Goal: Transaction & Acquisition: Purchase product/service

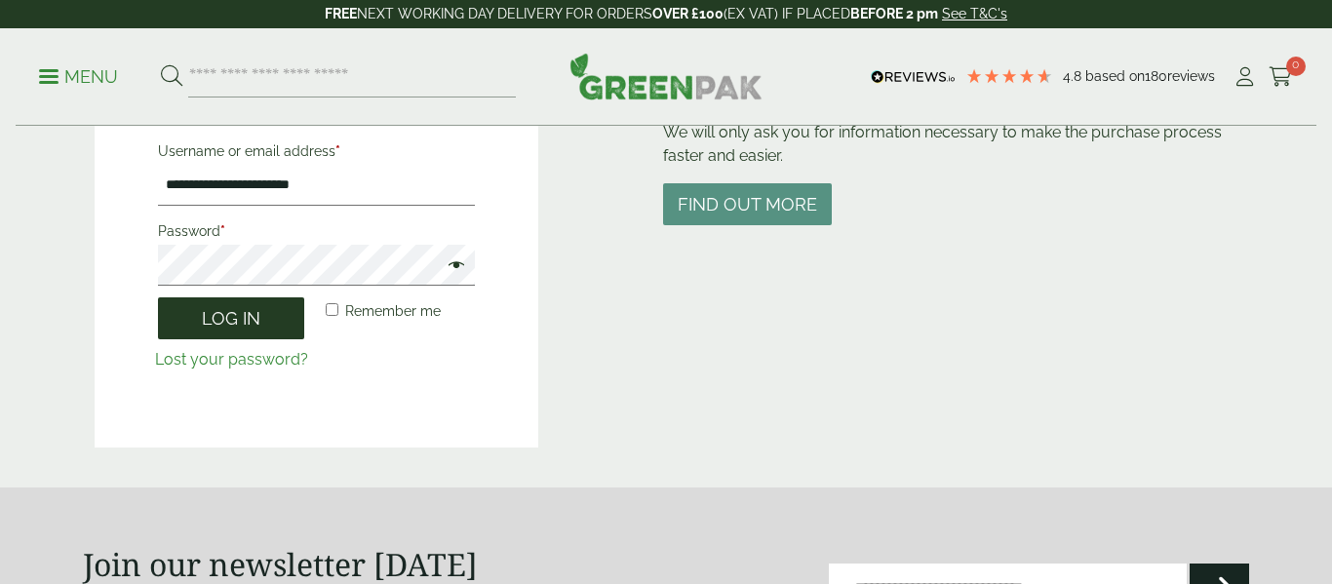
click at [291, 335] on button "Log in" at bounding box center [231, 318] width 146 height 42
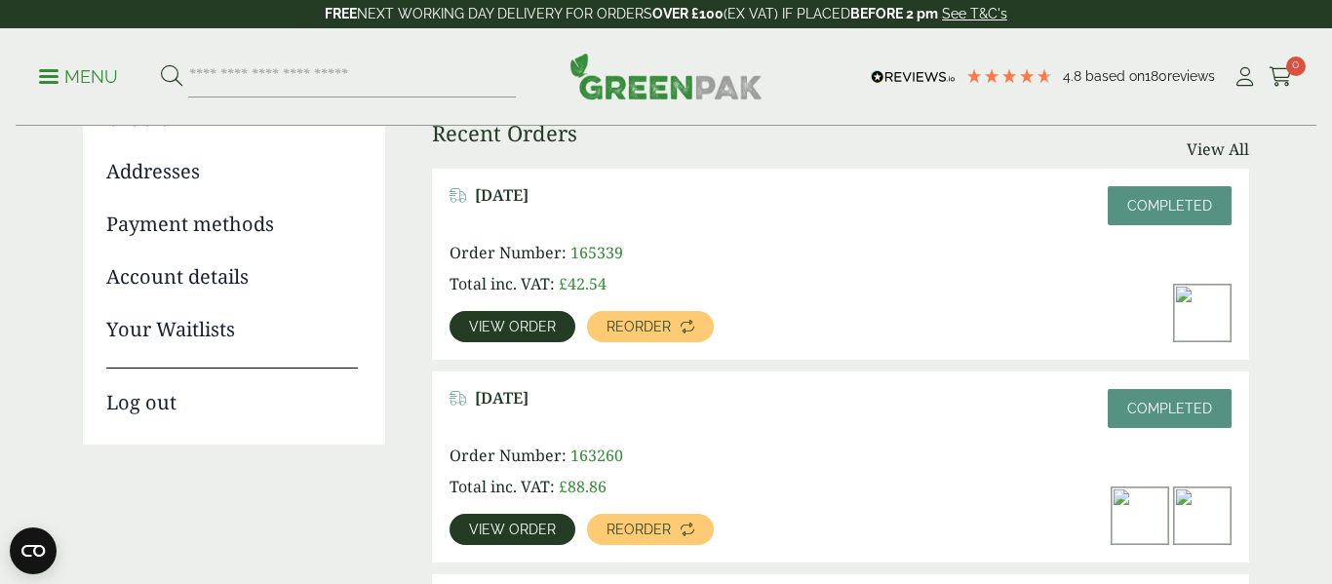
scroll to position [279, 0]
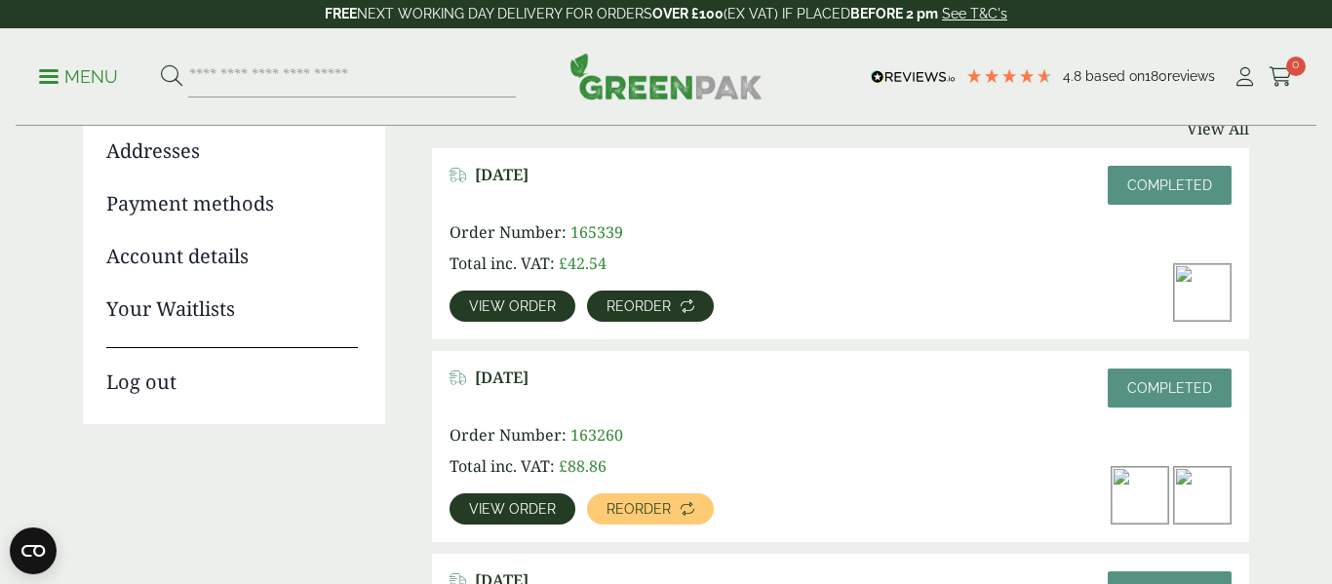
click at [640, 294] on link "Reorder" at bounding box center [650, 306] width 127 height 31
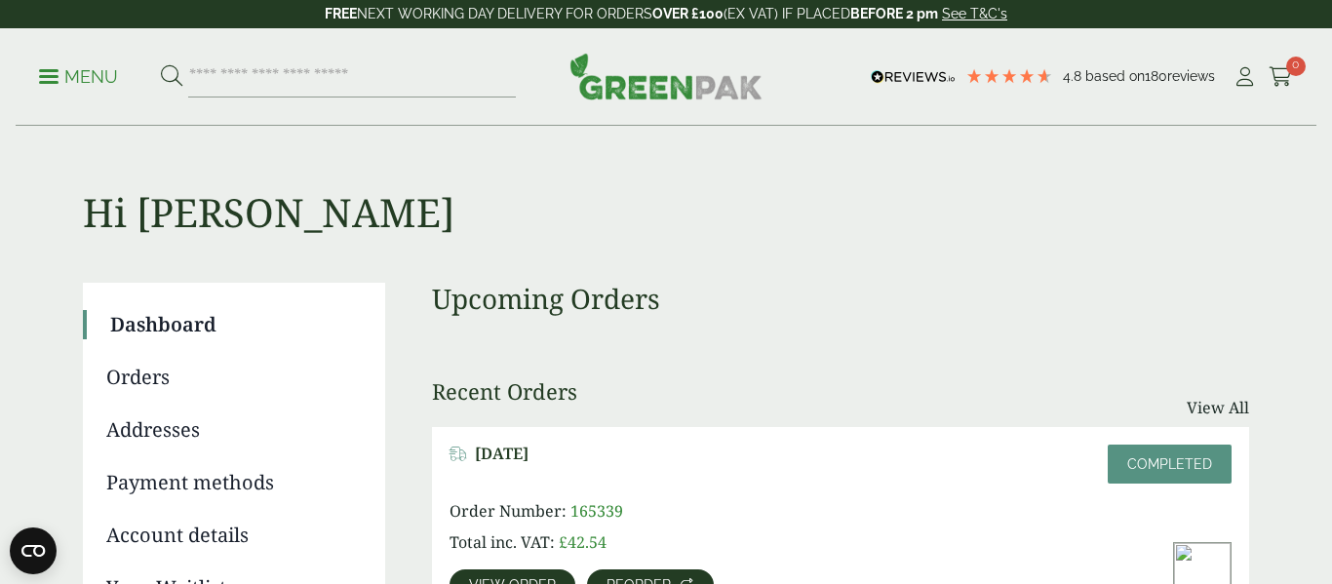
scroll to position [363, 0]
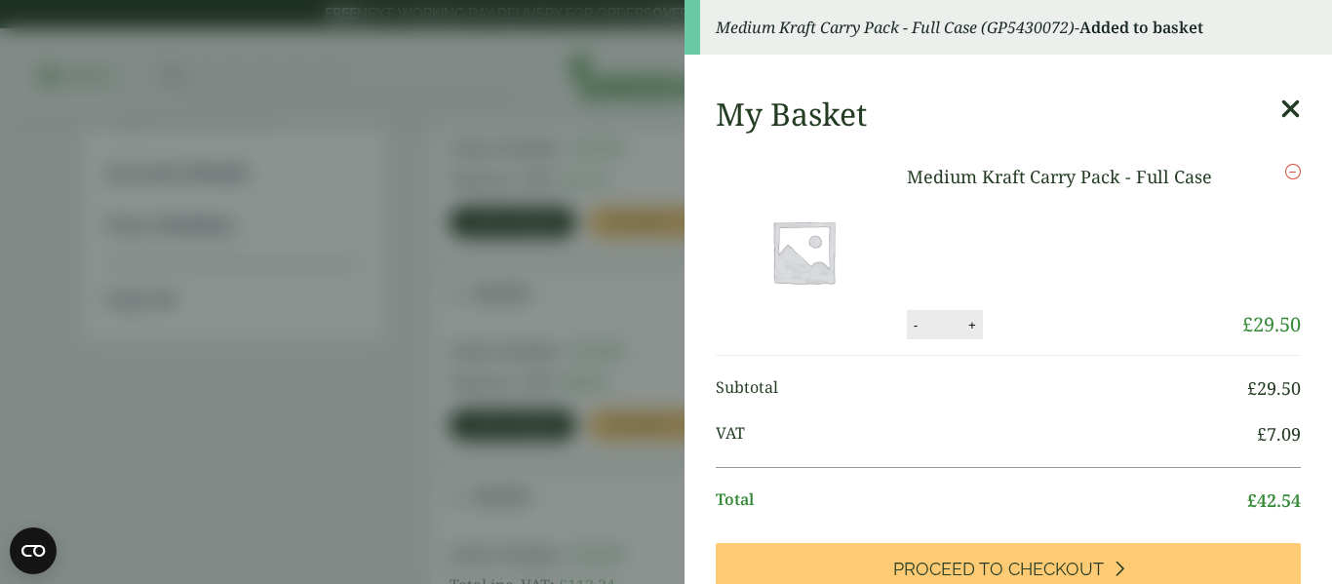
click at [968, 326] on button "+" at bounding box center [973, 325] width 20 height 17
type input "*"
click at [1029, 329] on button "Update" at bounding box center [1036, 325] width 98 height 29
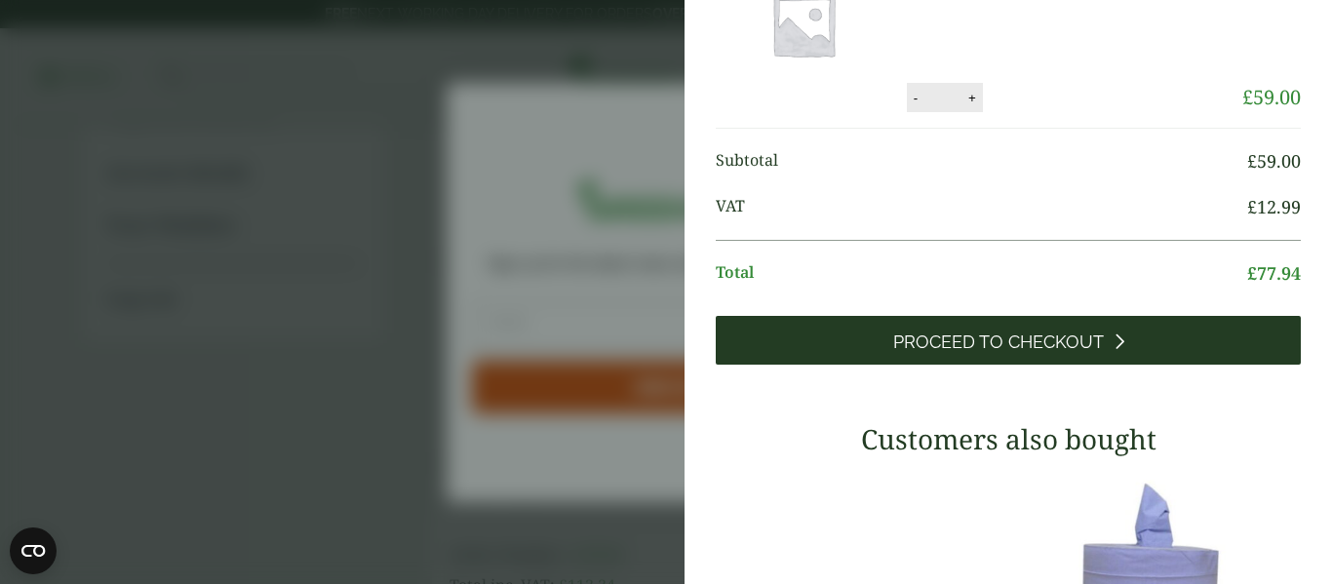
scroll to position [138, 0]
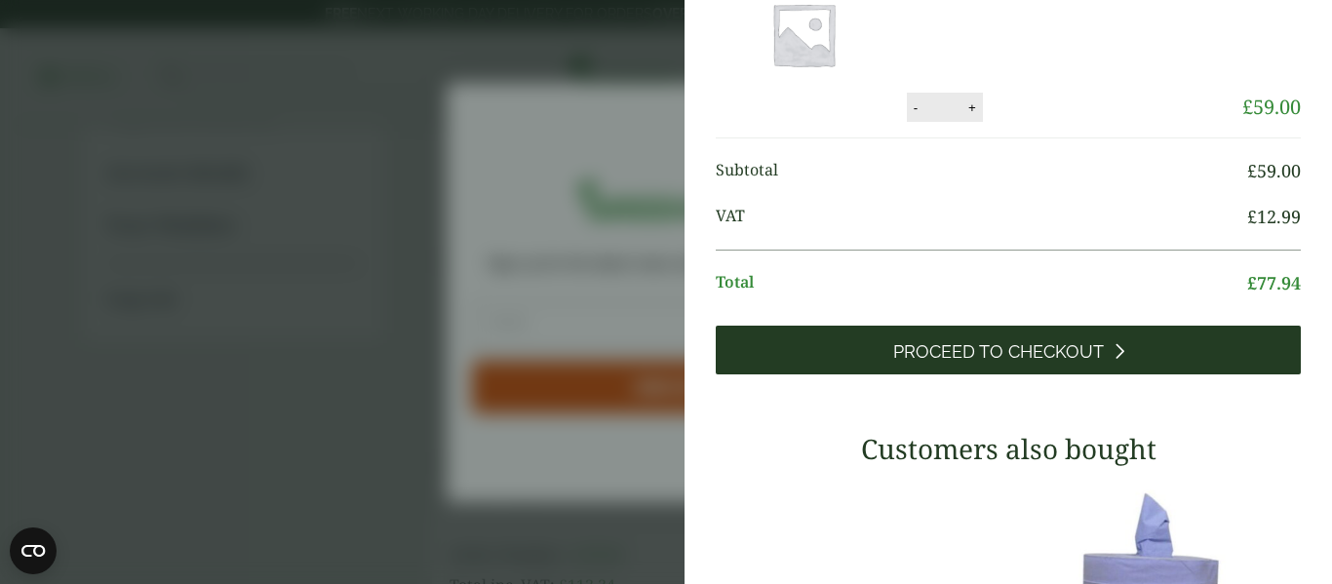
click at [1040, 348] on span "Proceed to Checkout" at bounding box center [998, 351] width 211 height 21
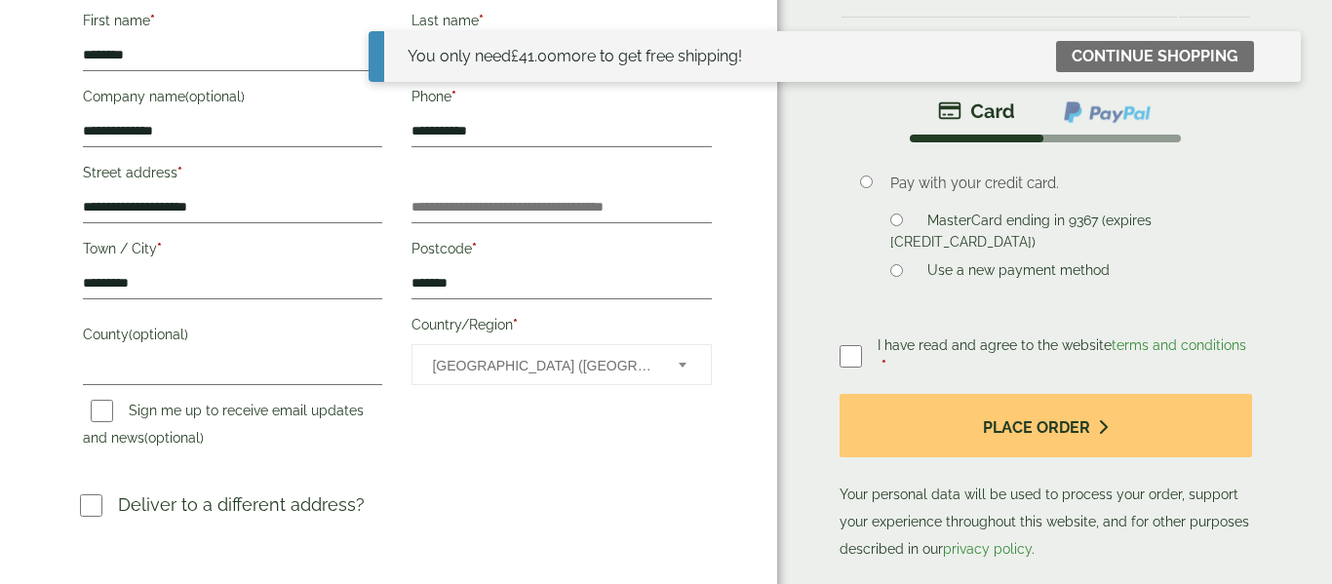
scroll to position [562, 0]
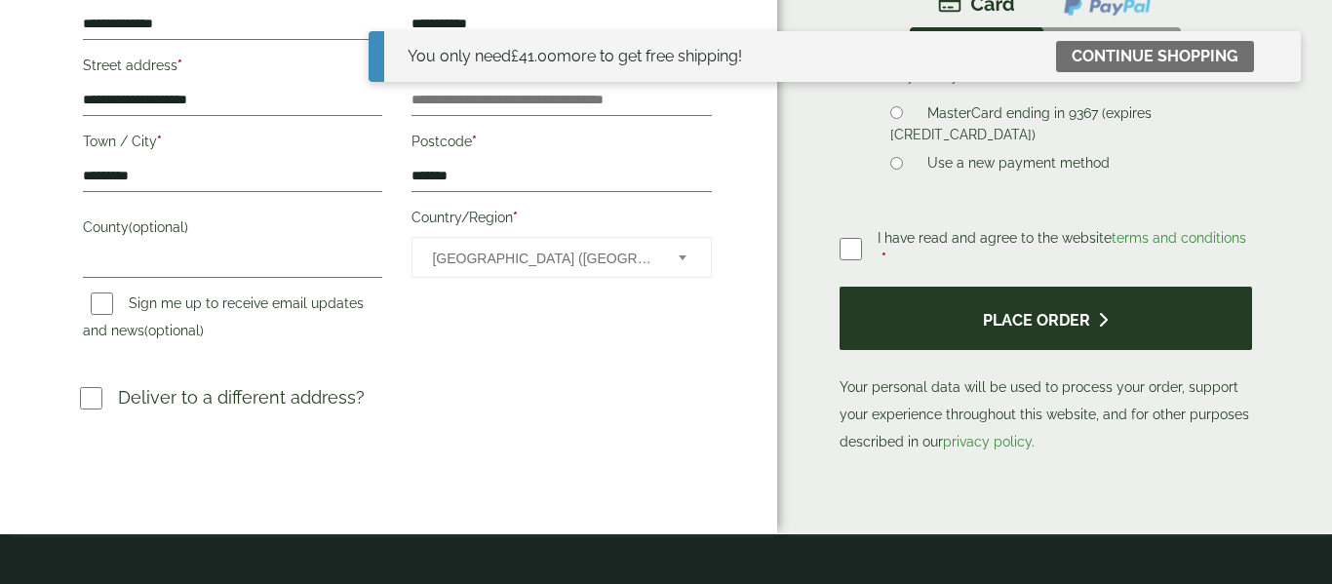
click at [1010, 318] on button "Place order" at bounding box center [1046, 318] width 413 height 63
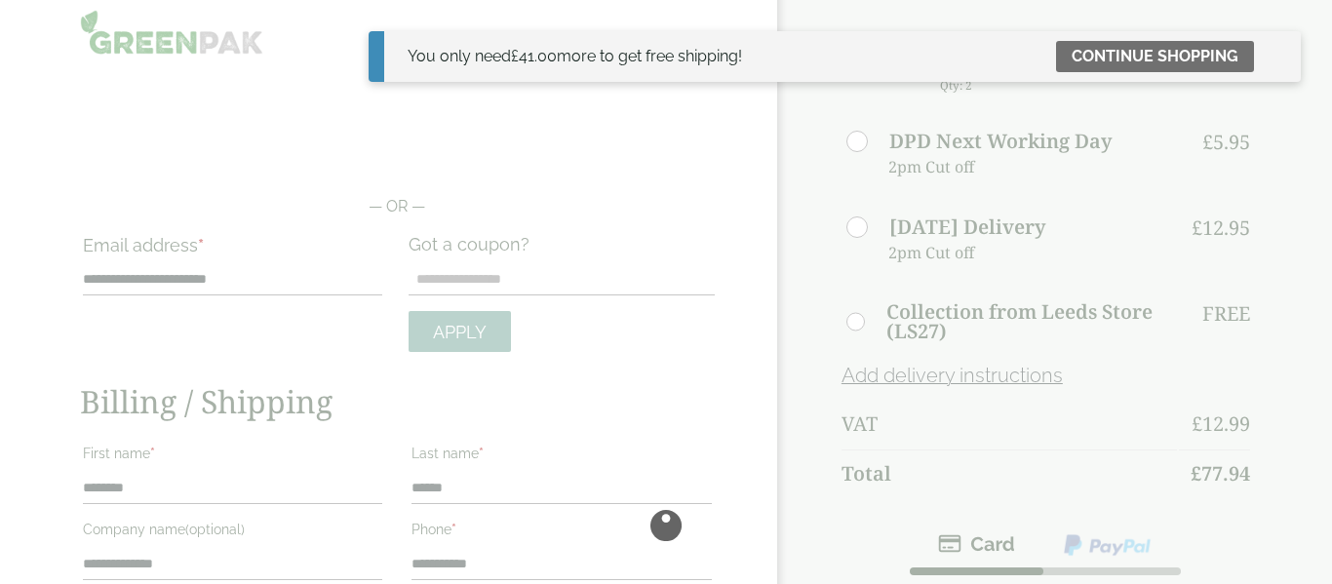
scroll to position [0, 0]
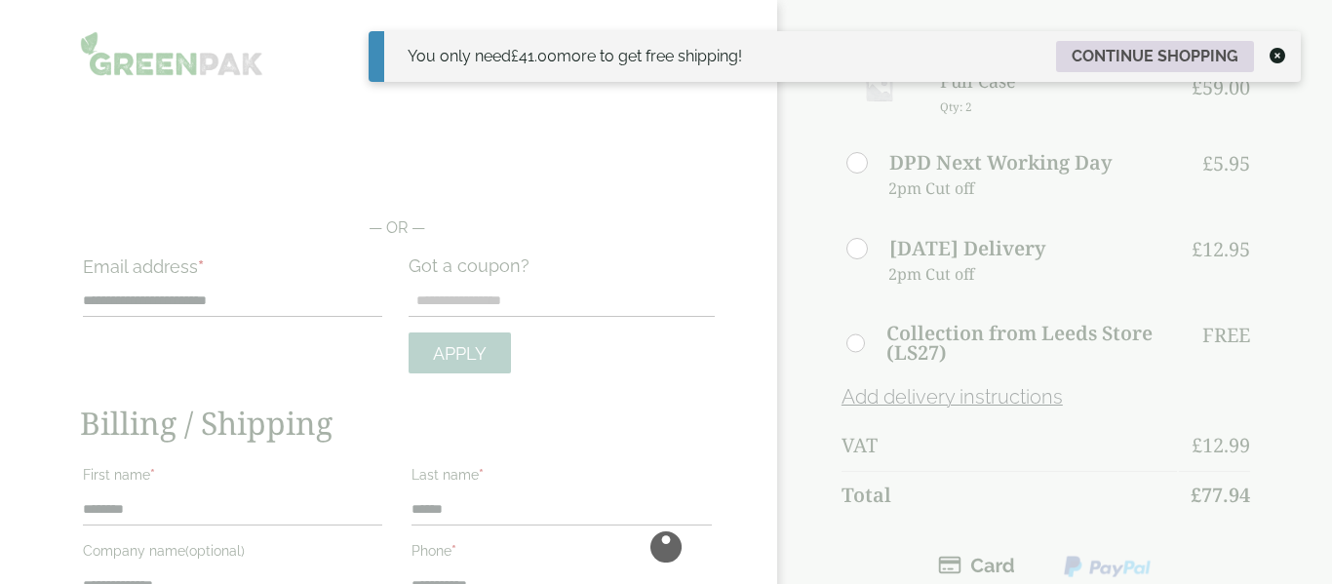
click at [1106, 60] on link "Continue shopping" at bounding box center [1155, 56] width 198 height 31
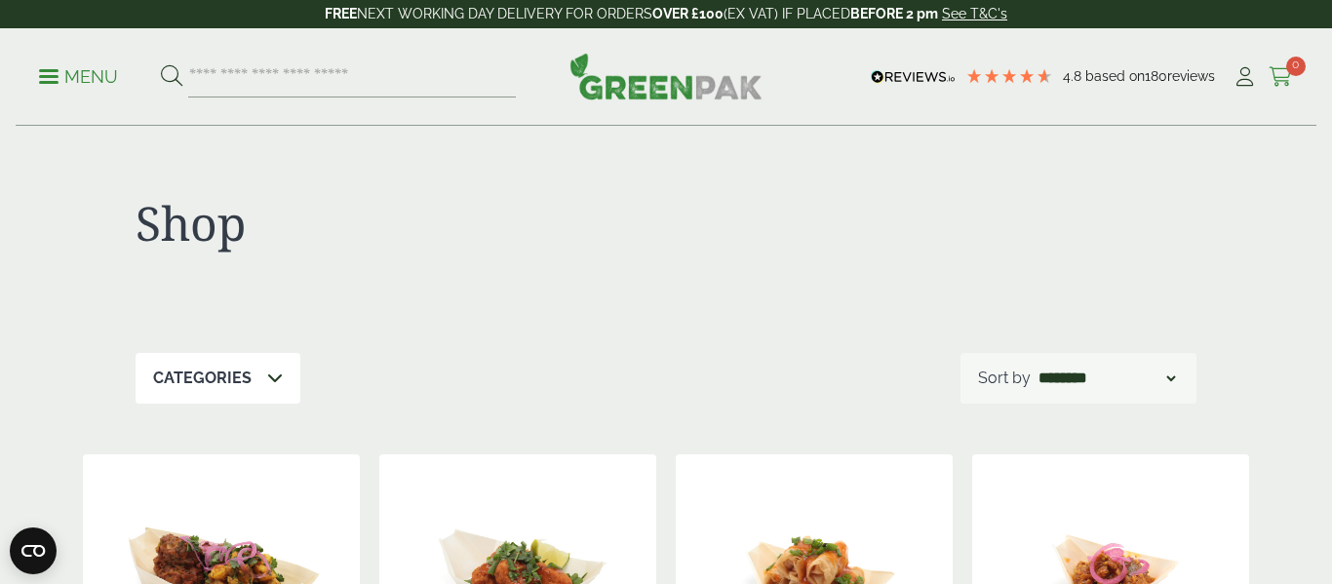
click at [1282, 80] on icon at bounding box center [1281, 77] width 24 height 20
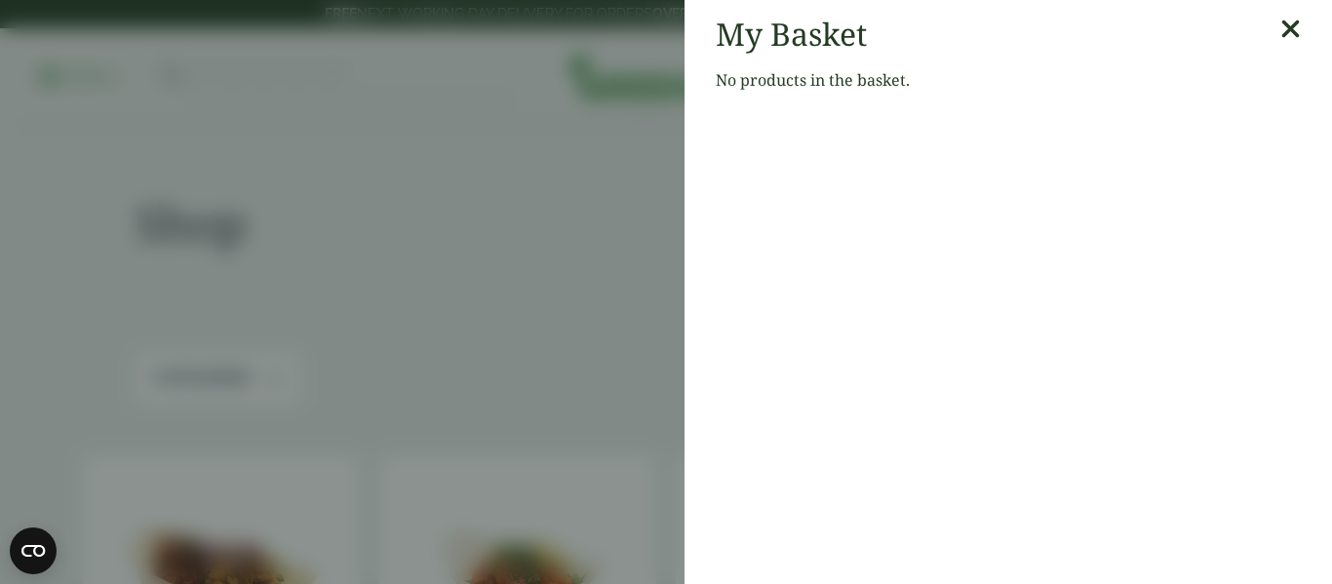
click at [1291, 24] on icon at bounding box center [1291, 29] width 20 height 27
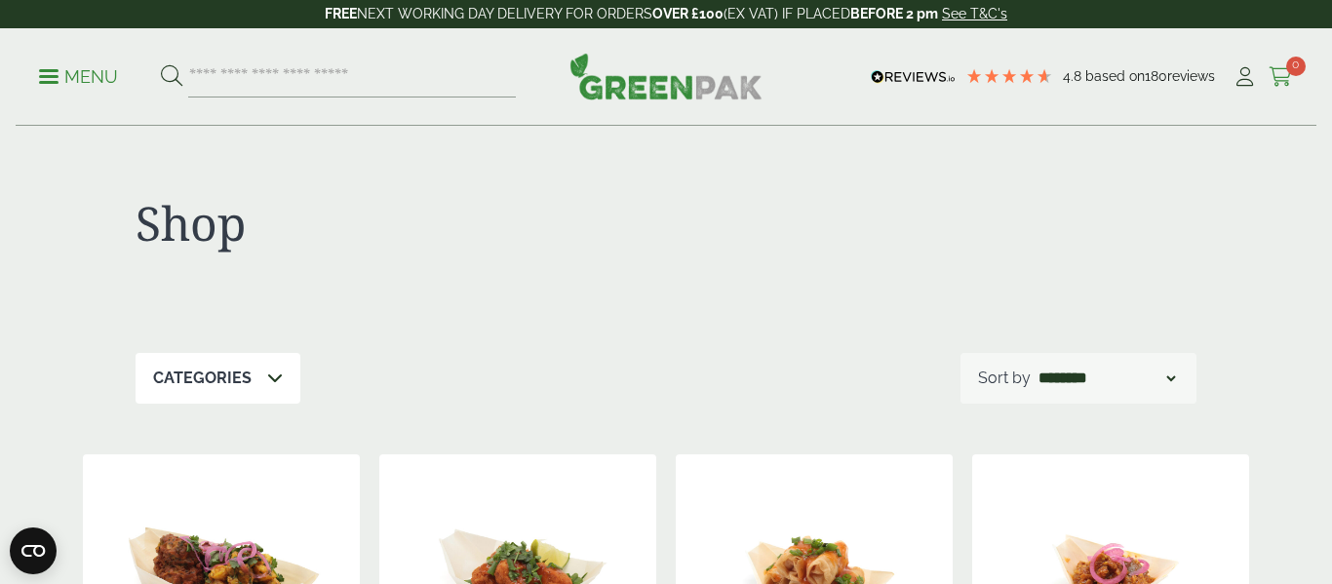
click at [1274, 80] on icon at bounding box center [1281, 77] width 24 height 20
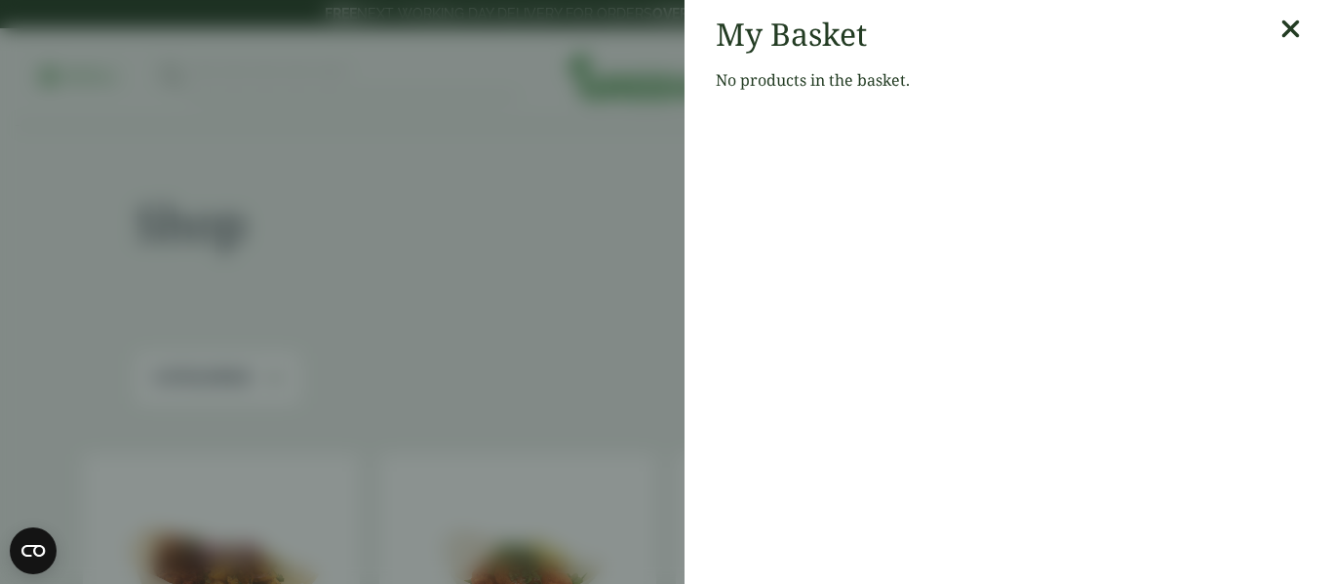
click at [1296, 31] on icon at bounding box center [1291, 29] width 20 height 27
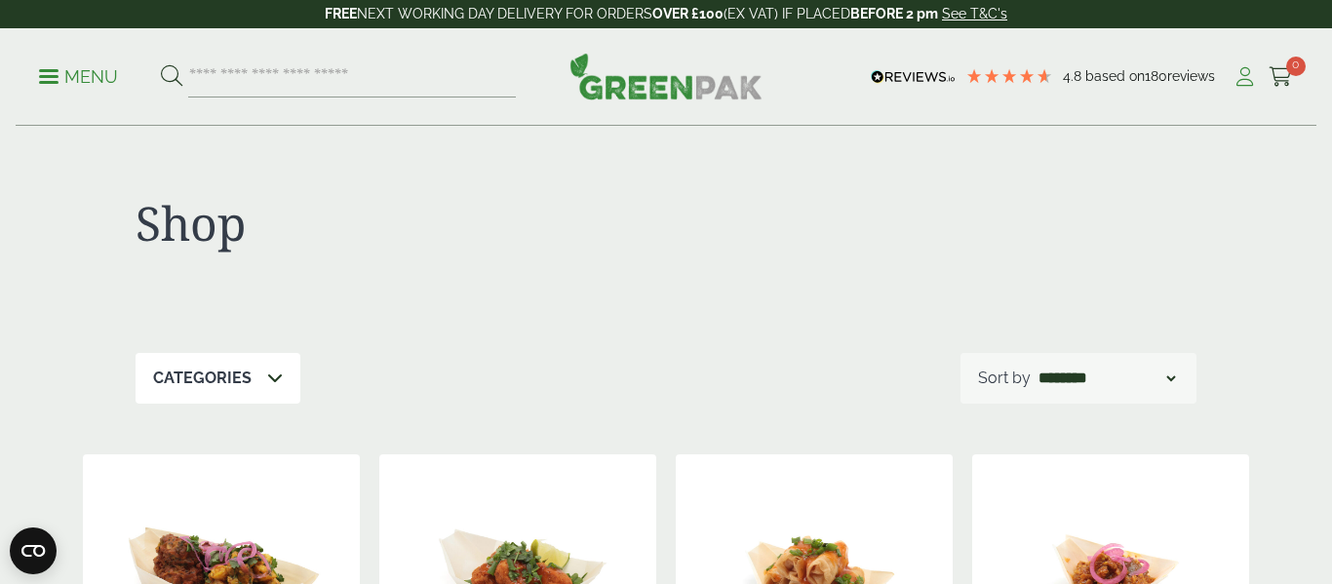
click at [1238, 80] on icon at bounding box center [1245, 77] width 24 height 20
